Goal: Transaction & Acquisition: Purchase product/service

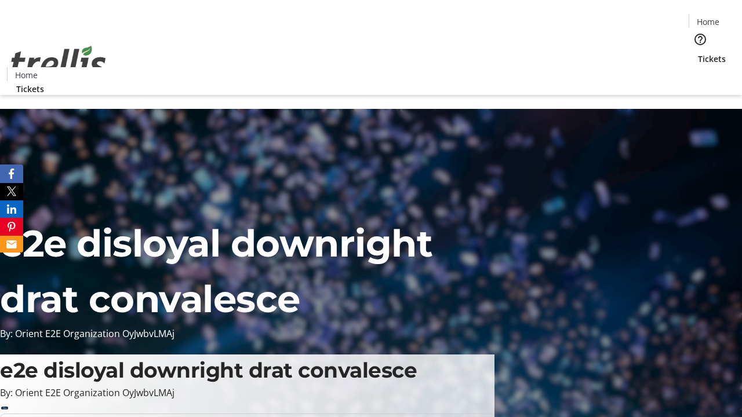
click at [698, 53] on span "Tickets" at bounding box center [712, 59] width 28 height 12
